Goal: Navigation & Orientation: Find specific page/section

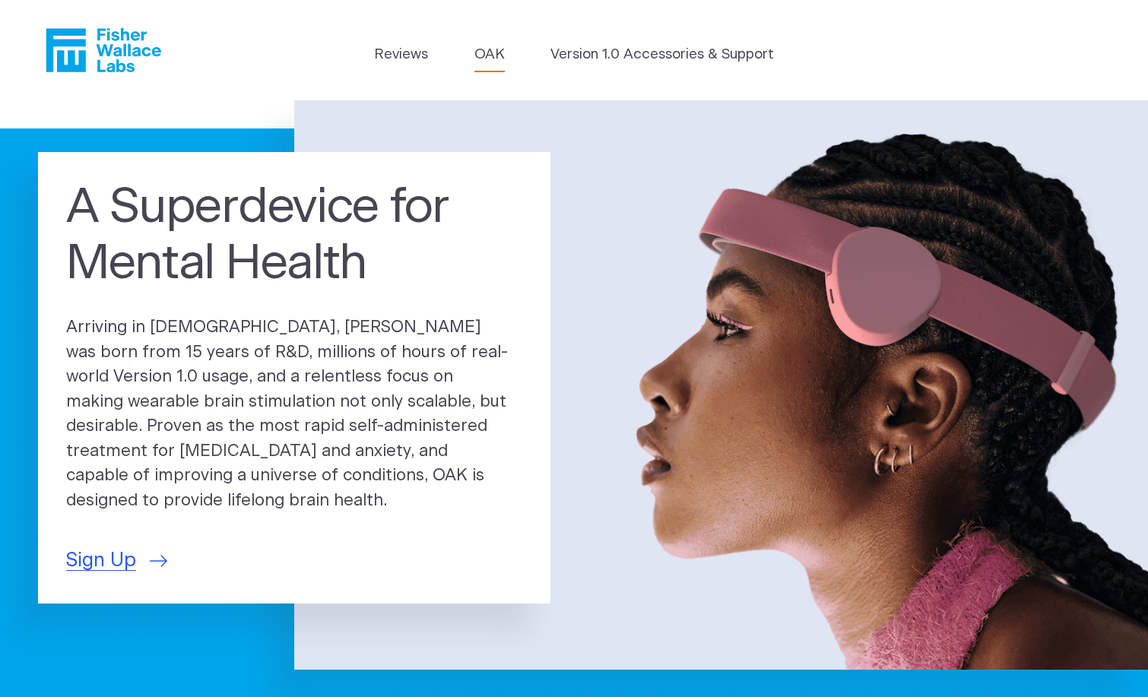
click at [488, 61] on link "OAK" at bounding box center [490, 54] width 30 height 21
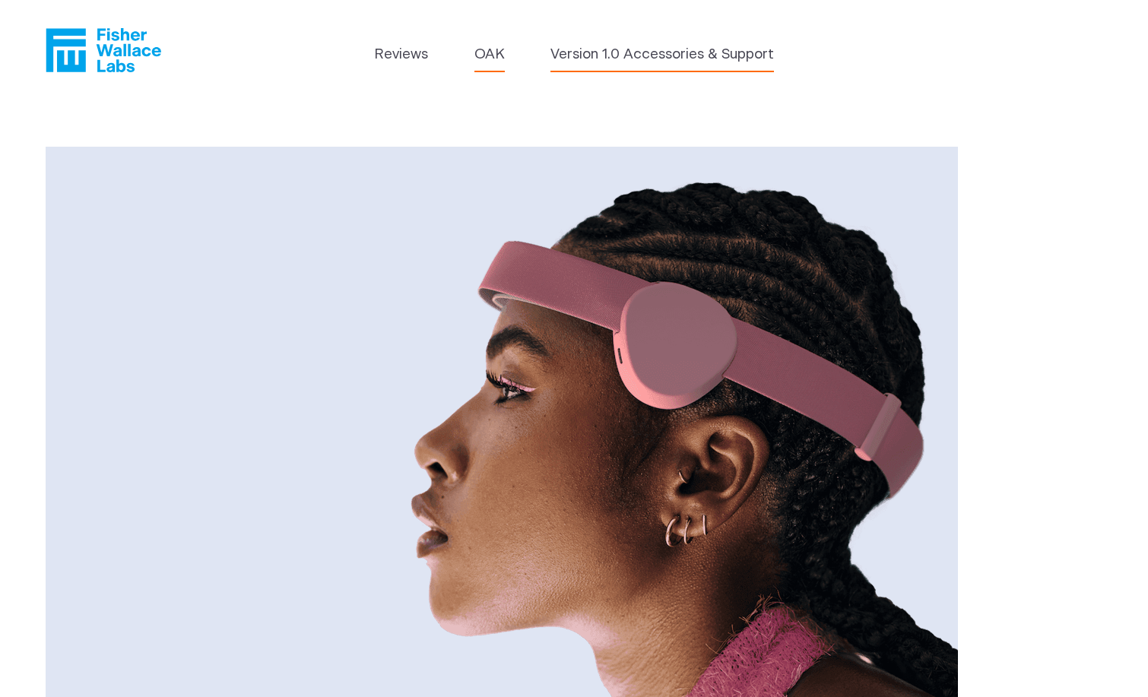
click at [598, 64] on link "Version 1.0 Accessories & Support" at bounding box center [663, 54] width 224 height 21
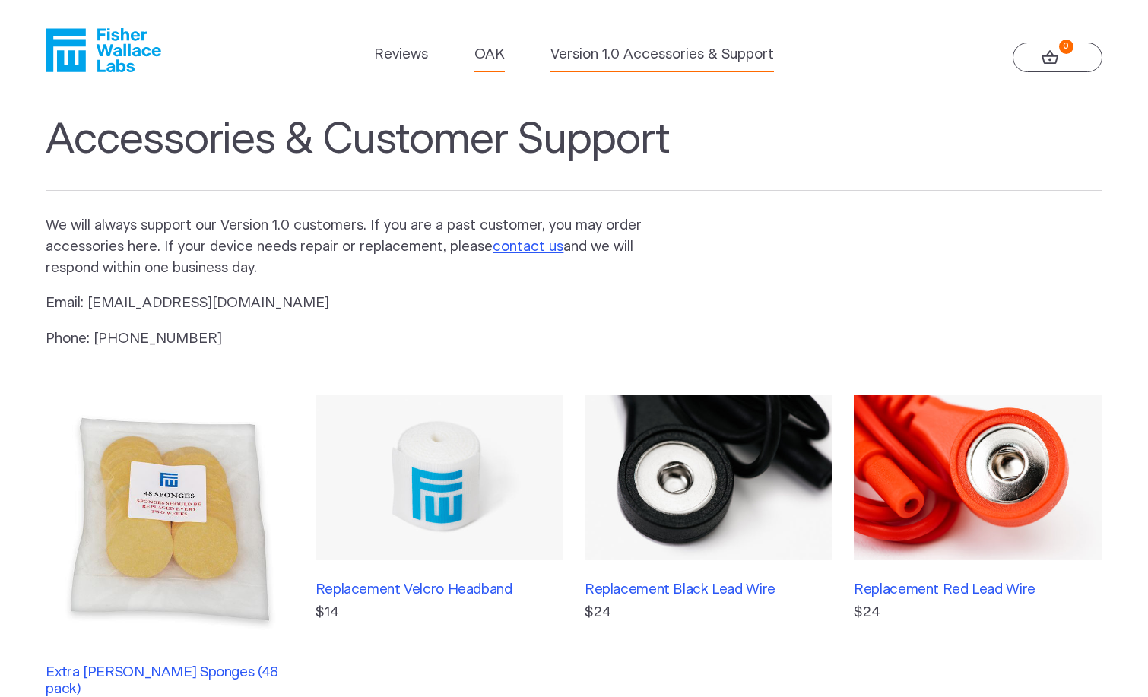
click at [485, 63] on link "OAK" at bounding box center [490, 54] width 30 height 21
